Goal: Find specific page/section: Find specific page/section

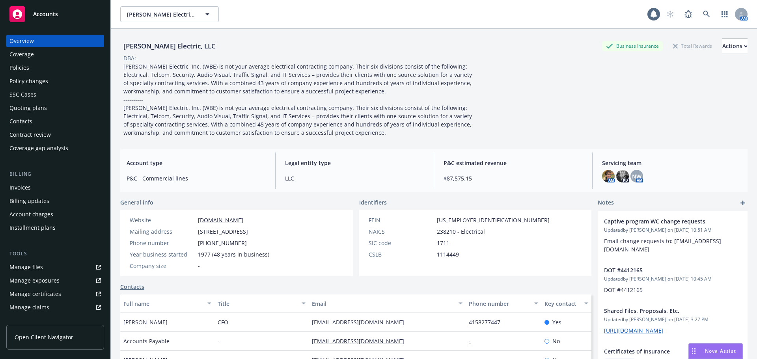
click at [25, 69] on div "Policies" at bounding box center [19, 67] width 20 height 13
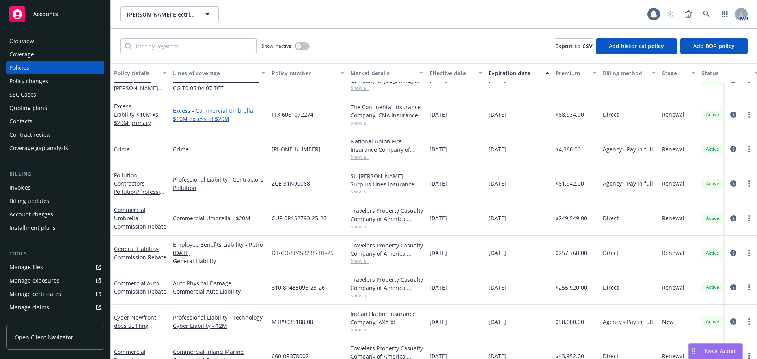
scroll to position [71, 0]
